Goal: Task Accomplishment & Management: Manage account settings

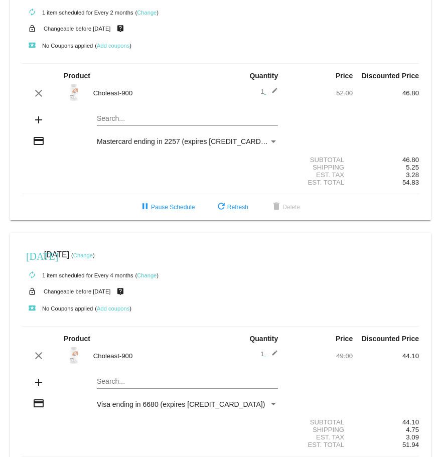
scroll to position [50, 0]
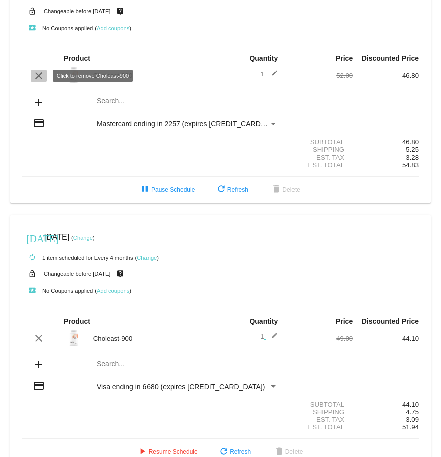
click at [34, 76] on mat-icon "clear" at bounding box center [39, 76] width 12 height 12
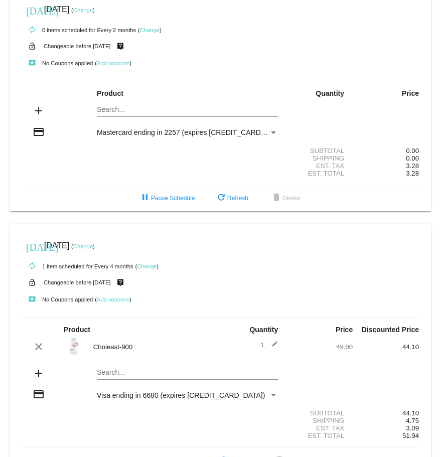
scroll to position [0, 0]
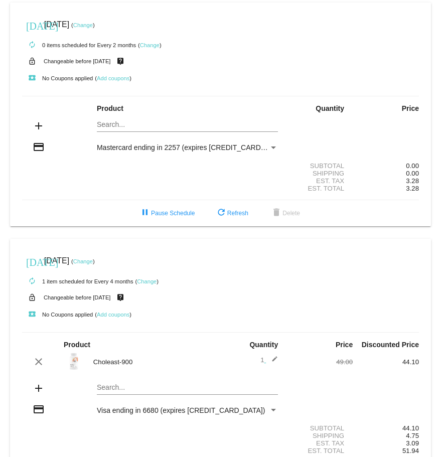
click at [93, 26] on link "Change" at bounding box center [83, 25] width 20 height 6
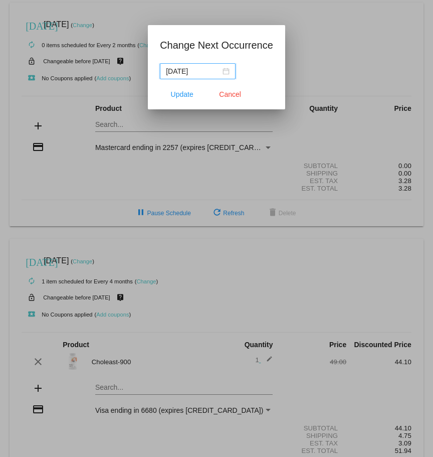
click at [208, 69] on input "2025-10-06" at bounding box center [193, 71] width 55 height 11
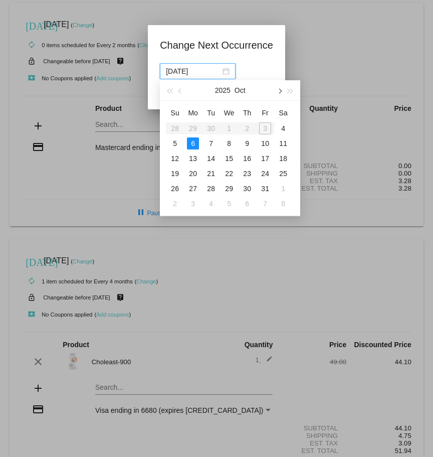
click at [274, 91] on button "button" at bounding box center [279, 90] width 11 height 20
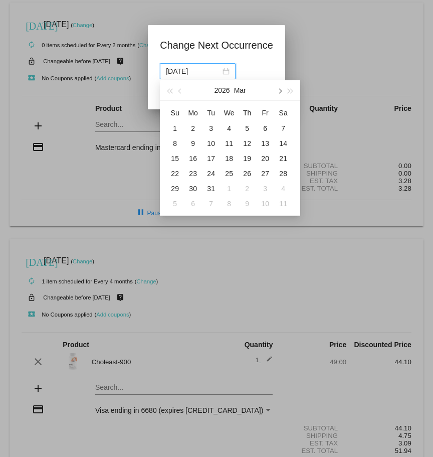
click at [274, 91] on button "button" at bounding box center [279, 90] width 11 height 20
click at [181, 88] on button "button" at bounding box center [180, 90] width 11 height 20
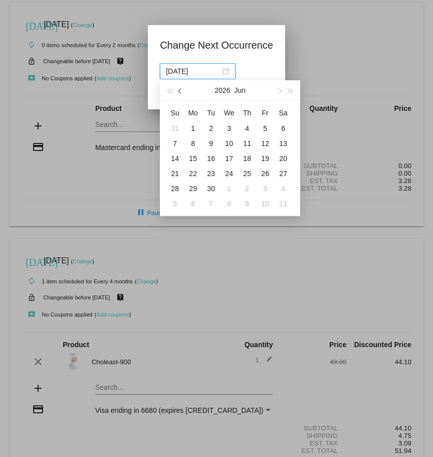
click at [181, 88] on button "button" at bounding box center [180, 90] width 11 height 20
click at [277, 90] on span "button" at bounding box center [279, 91] width 5 height 5
click at [193, 156] on div "13" at bounding box center [193, 158] width 12 height 12
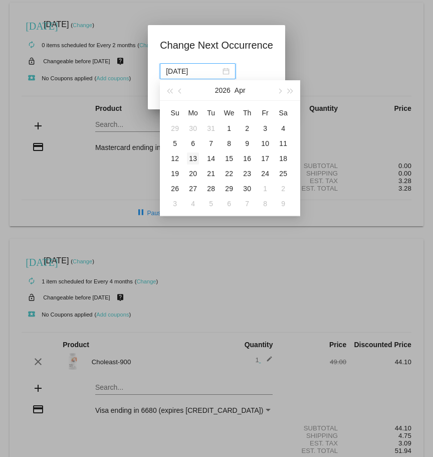
type input "2026-04-13"
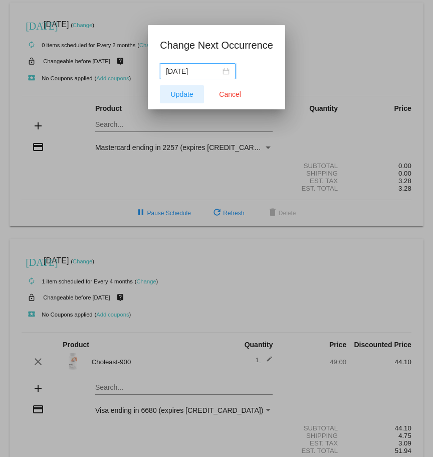
click at [193, 100] on button "Update" at bounding box center [182, 94] width 44 height 18
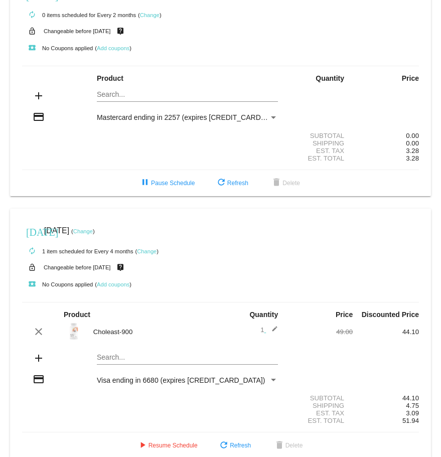
scroll to position [44, 0]
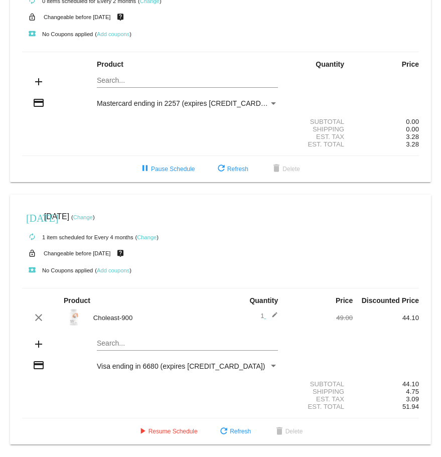
click at [130, 84] on mat-card "today Apr 13 2026 ( Change ) autorenew 0 items scheduled for Every 2 months ( C…" at bounding box center [220, 70] width 421 height 224
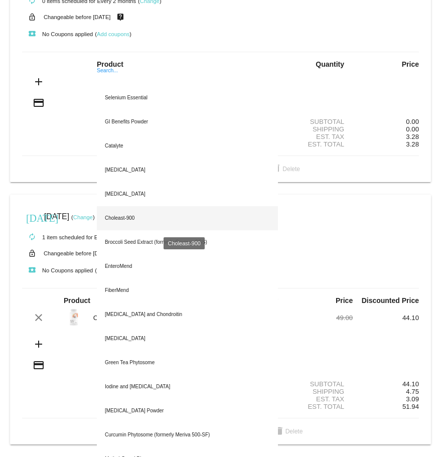
click at [120, 213] on div "Choleast-900" at bounding box center [187, 218] width 181 height 24
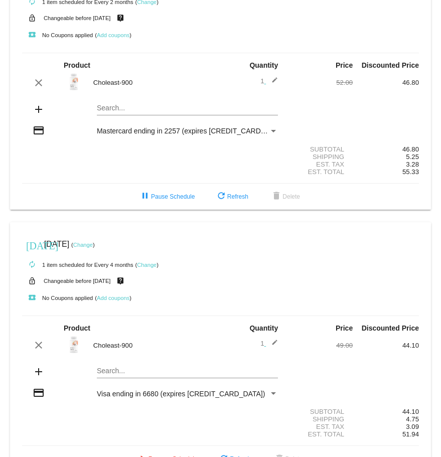
scroll to position [0, 0]
